Goal: Information Seeking & Learning: Learn about a topic

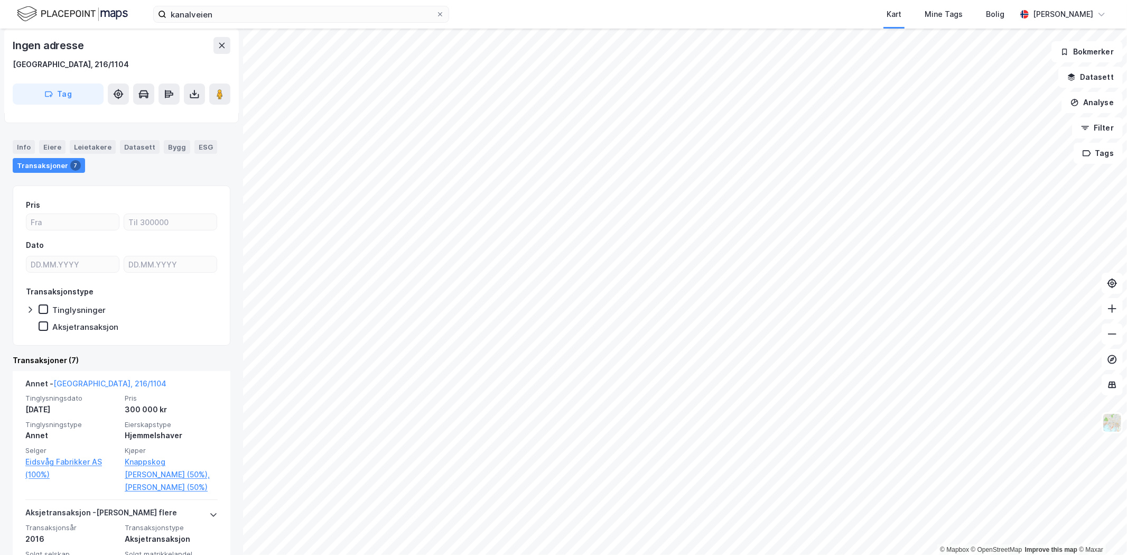
scroll to position [59, 0]
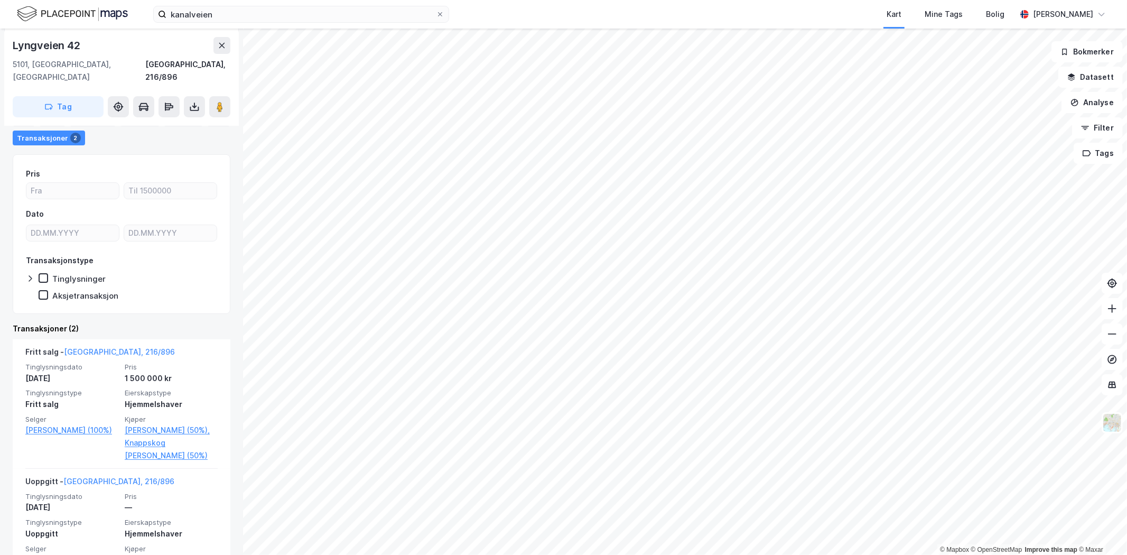
scroll to position [134, 0]
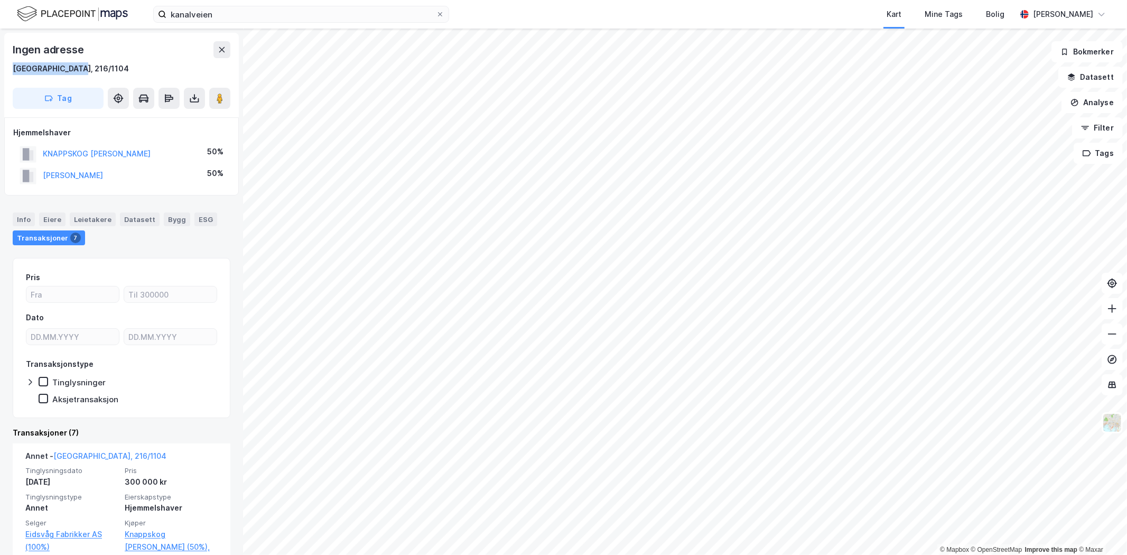
drag, startPoint x: 86, startPoint y: 69, endPoint x: 12, endPoint y: 67, distance: 74.5
click at [12, 67] on div "Ingen adresse Bergen, 216/1104 Tag" at bounding box center [121, 75] width 235 height 85
click at [88, 71] on div "[GEOGRAPHIC_DATA], 216/1104" at bounding box center [122, 68] width 218 height 13
drag, startPoint x: 78, startPoint y: 70, endPoint x: 43, endPoint y: 69, distance: 35.4
click at [43, 69] on div "[GEOGRAPHIC_DATA], 216/1104" at bounding box center [122, 68] width 218 height 13
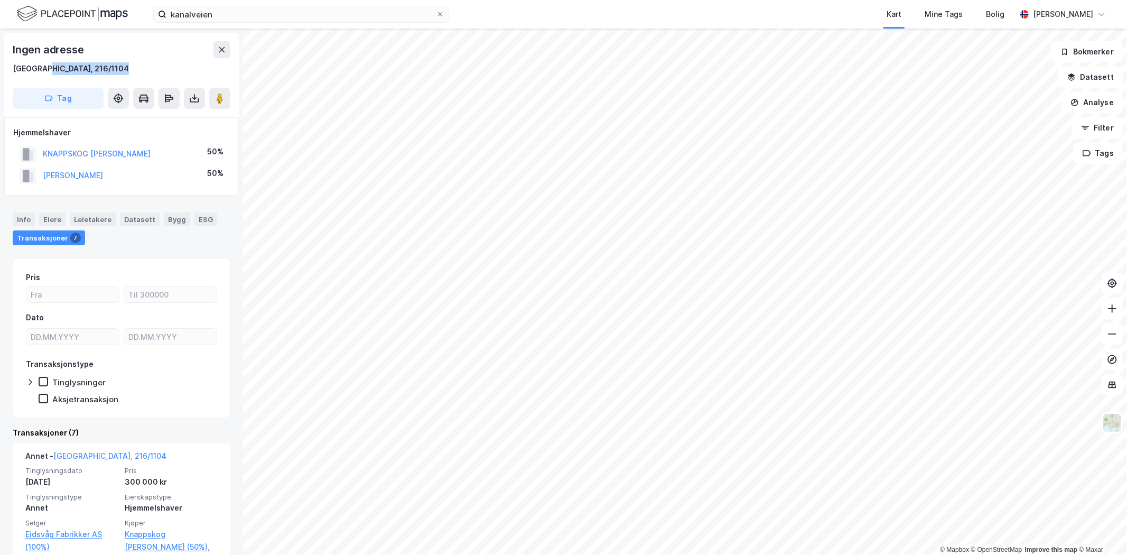
click at [1106, 78] on button "Datasett" at bounding box center [1090, 77] width 64 height 21
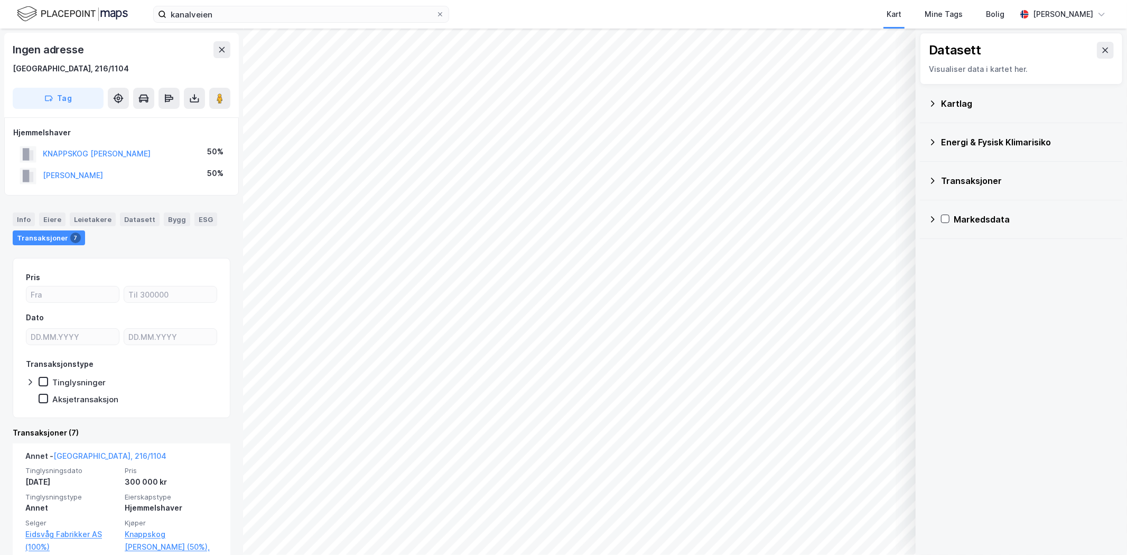
click at [934, 102] on icon at bounding box center [932, 103] width 8 height 8
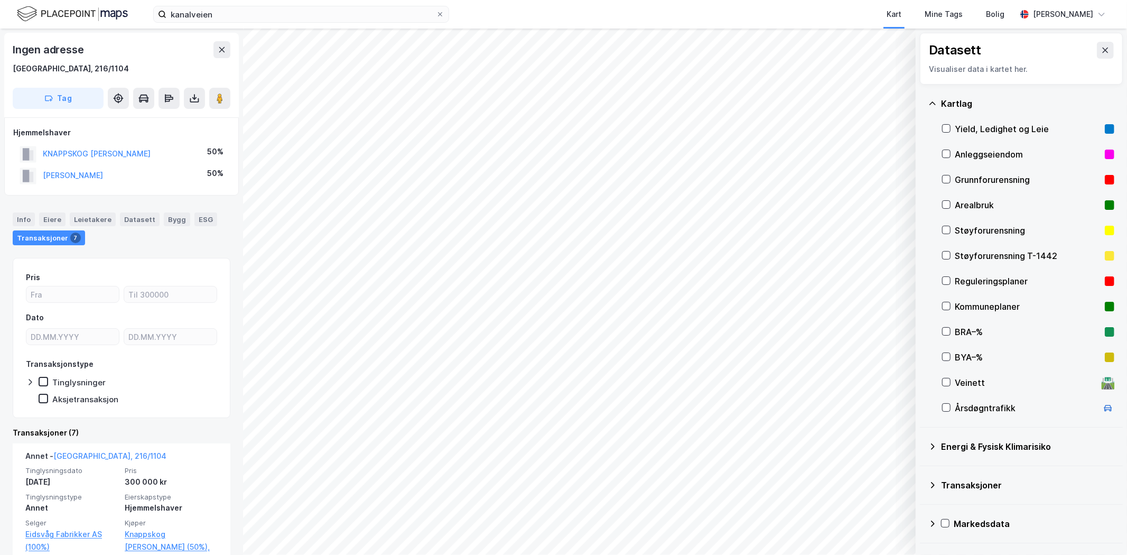
click at [973, 282] on div "Reguleringsplaner" at bounding box center [1028, 281] width 146 height 13
click at [966, 307] on div "Kommuneplaner" at bounding box center [1028, 306] width 146 height 13
click at [985, 278] on div "Reguleringsplaner" at bounding box center [1028, 281] width 146 height 13
click at [933, 450] on icon at bounding box center [932, 446] width 8 height 8
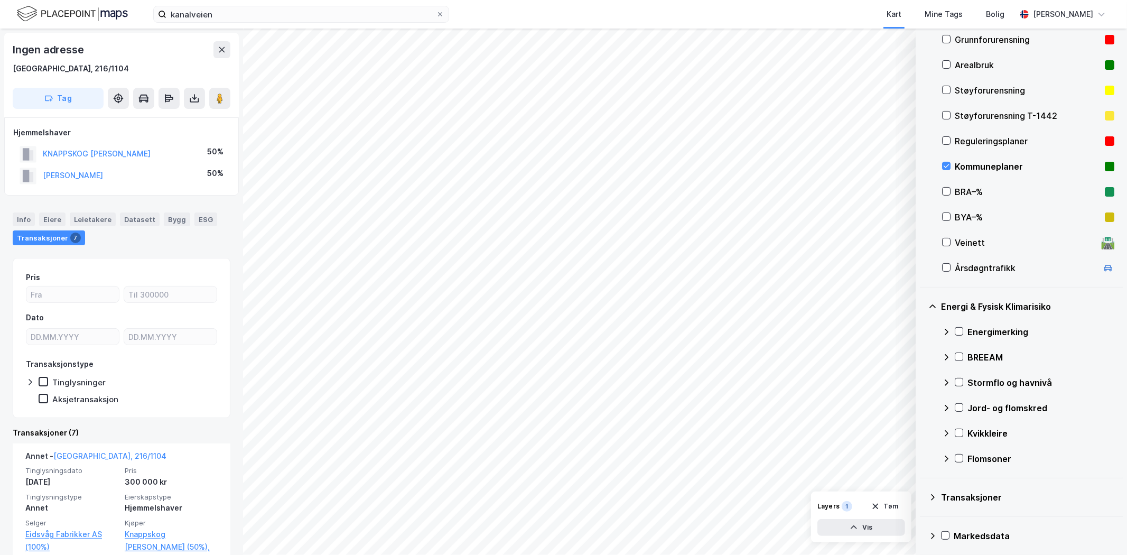
scroll to position [145, 0]
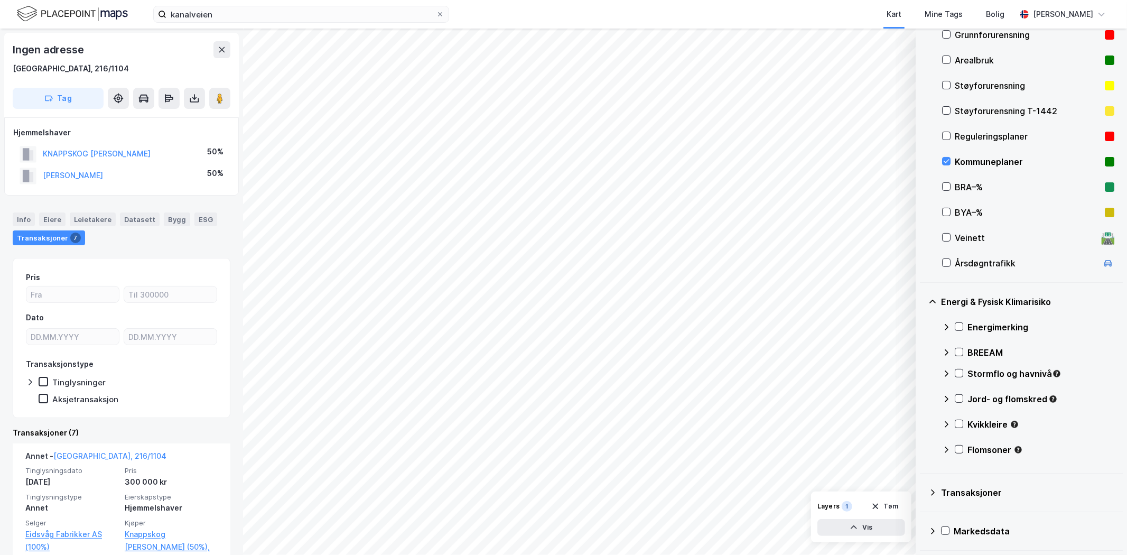
click at [939, 490] on div "Transaksjoner" at bounding box center [1021, 492] width 186 height 25
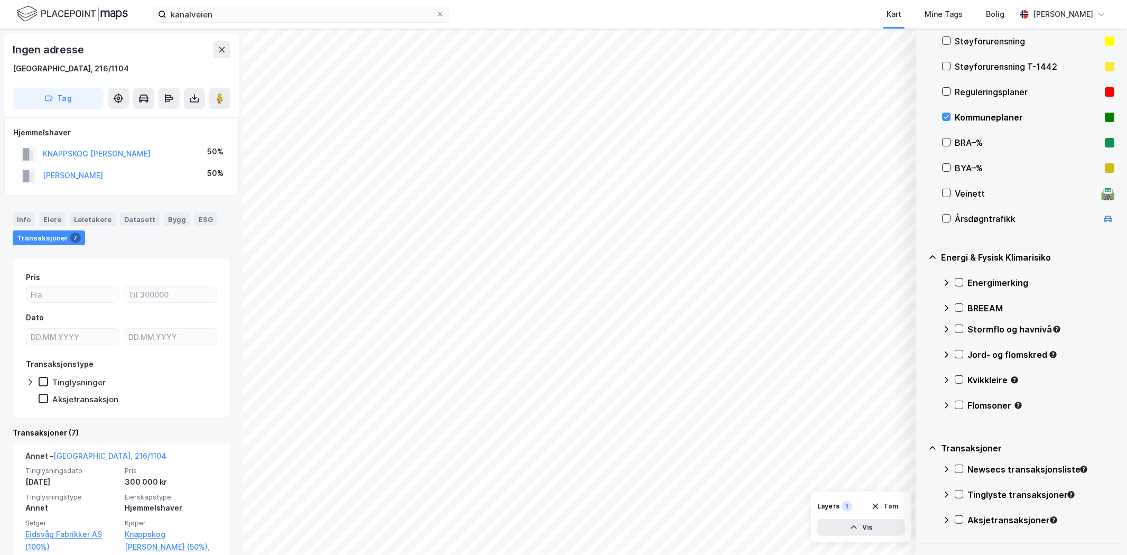
scroll to position [193, 0]
